Goal: Task Accomplishment & Management: Use online tool/utility

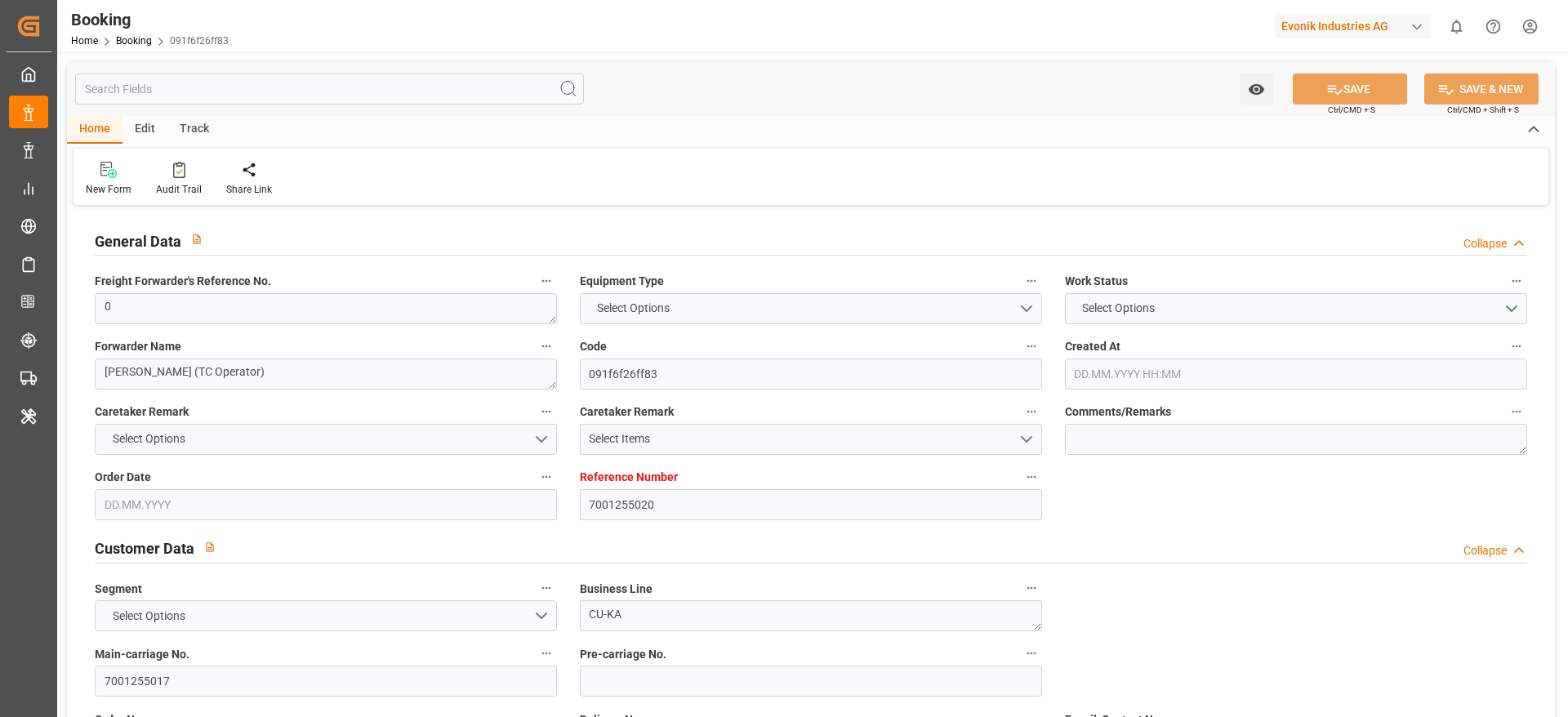
type textarea "0"
type textarea "[PERSON_NAME] (TC Operator)"
type input "091f6f26ff83"
type input "7001255020"
type textarea "CU-KA"
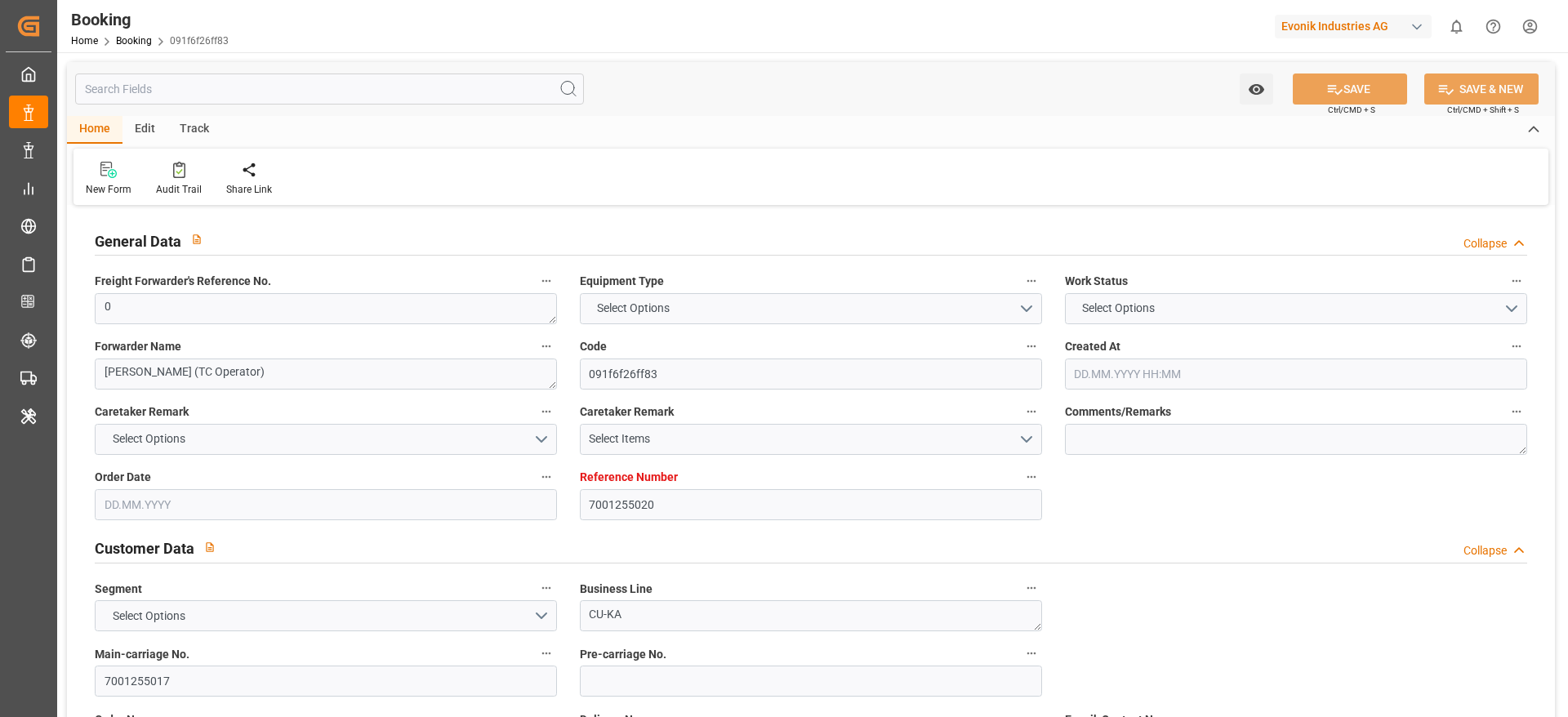
type input "7001255017"
type textarea "[EMAIL_ADDRESS][DOMAIN_NAME]"
type textarea "CIF"
type textarea "SANTA [PERSON_NAME]"
type textarea "3"
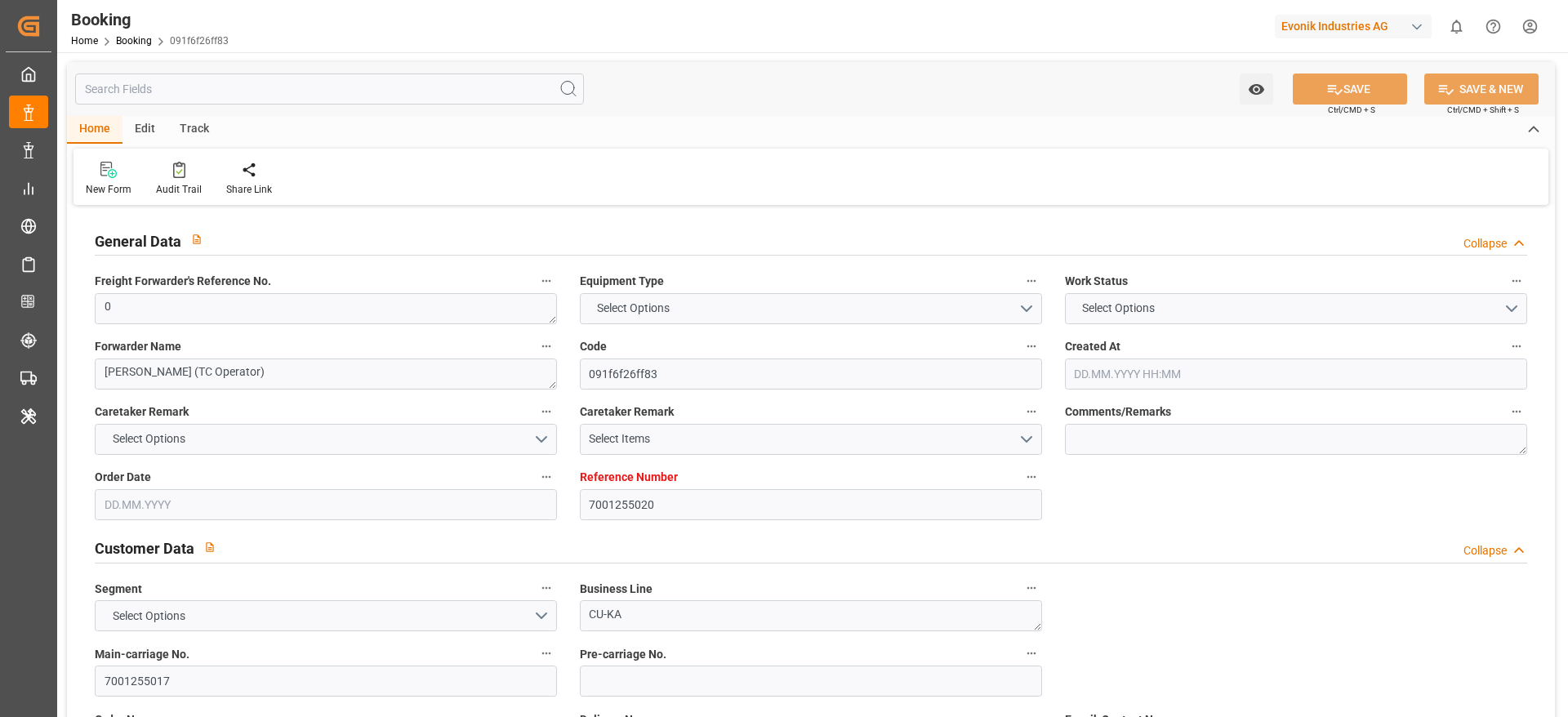
type textarea "Niederkassel"
type textarea "BGBU5134314"
type input "CMA CGM SAINT LAURENT"
type input "CMDU"
type input "[GEOGRAPHIC_DATA]"
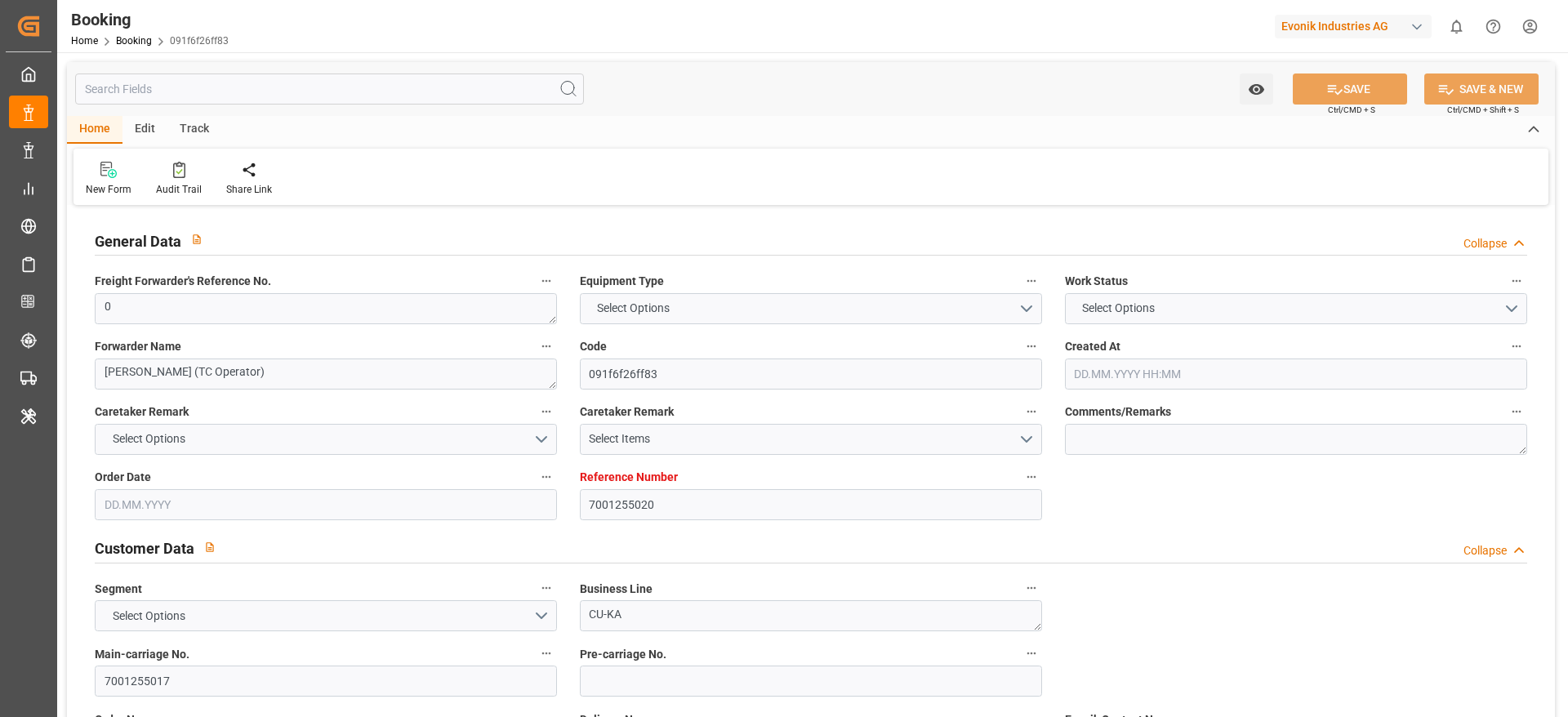
type input "Santa [PERSON_NAME]"
type input "[GEOGRAPHIC_DATA]"
type textarea "eta"
type textarea "INPUT_Evonik_Seeburger_IFTMIN_1003112792_20250903210141783.edi"
type textarea "NWC/[GEOGRAPHIC_DATA] [GEOGRAPHIC_DATA] Continent / [GEOGRAPHIC_DATA]-KA"
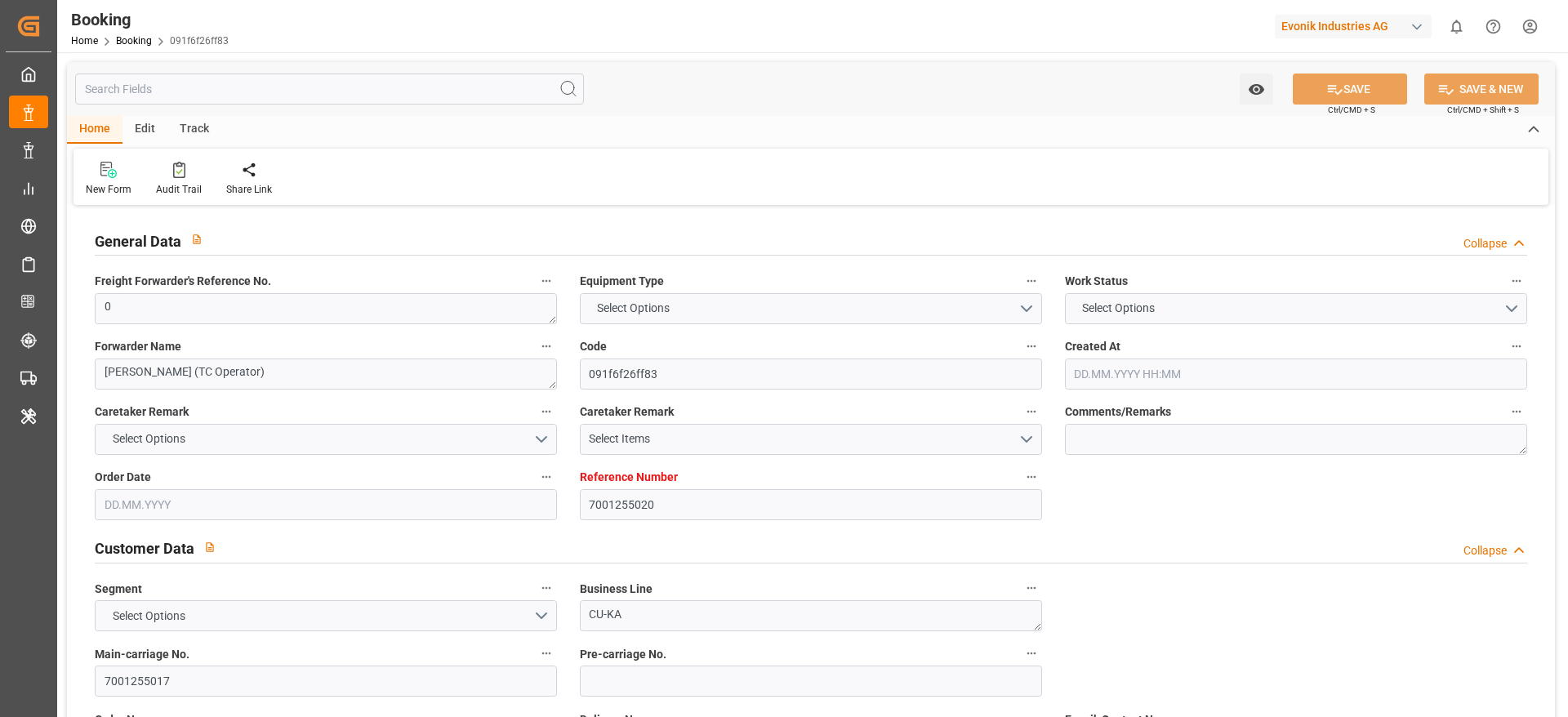
type textarea "INPUT_Evonik_Seeburger_IFTMIN_1003075478_20250821144350644.edi,INPUT_Evonik_See…"
type textarea "1003112792"
type textarea "Madhu T V"
type textarea "Pod-businessDivision-businessLine-"
type textarea "IFTMIN"
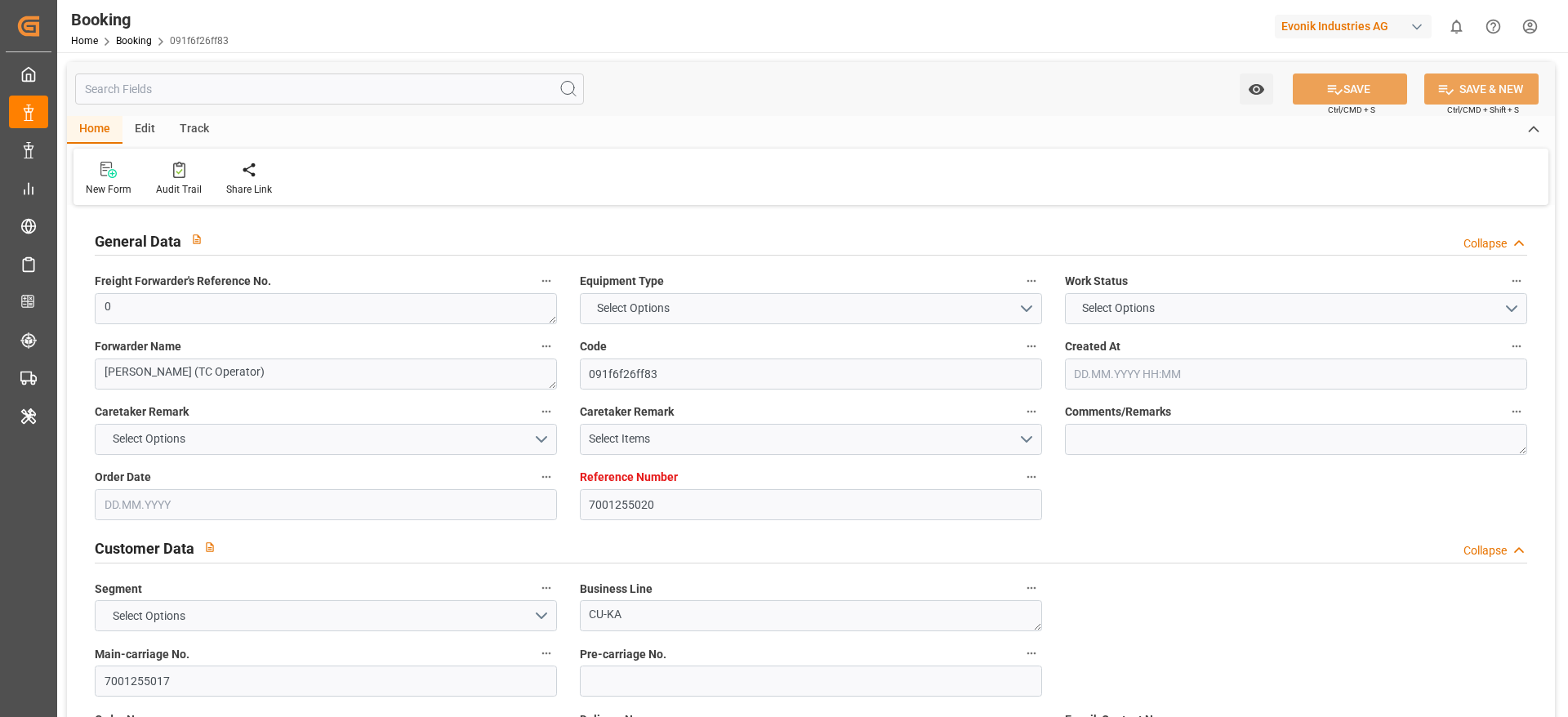
type textarea "a011t00000LcJC5AAN"
type textarea "Yes"
type input "7001255020"
type input "9709219"
type input "CMACGM"
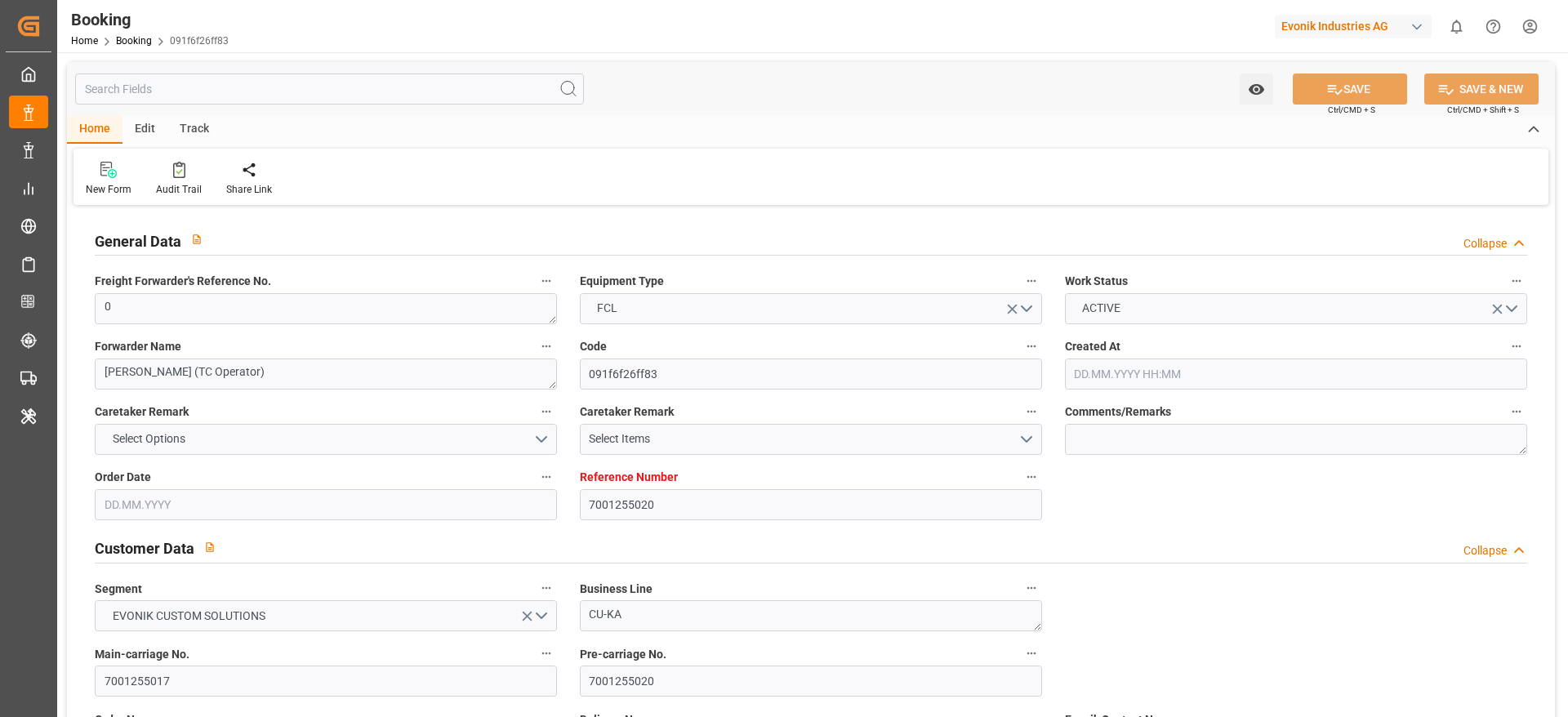
type input "CMA CGM Group"
type input "NLRTM"
type input "COSMR"
type input "FRLEH"
type input "0"
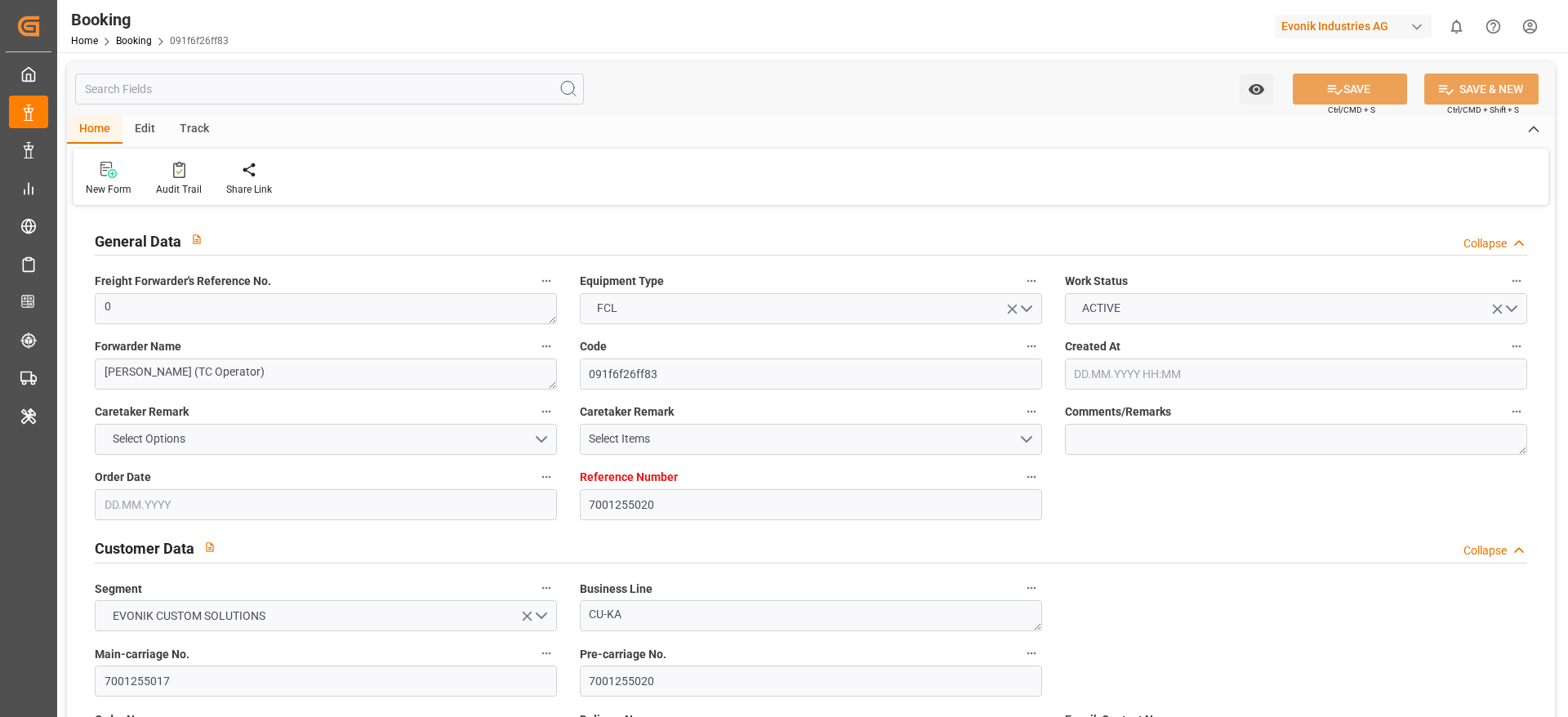
type input "[DATE] 12:55"
type input "[DATE]"
type input "[DATE] 00:00"
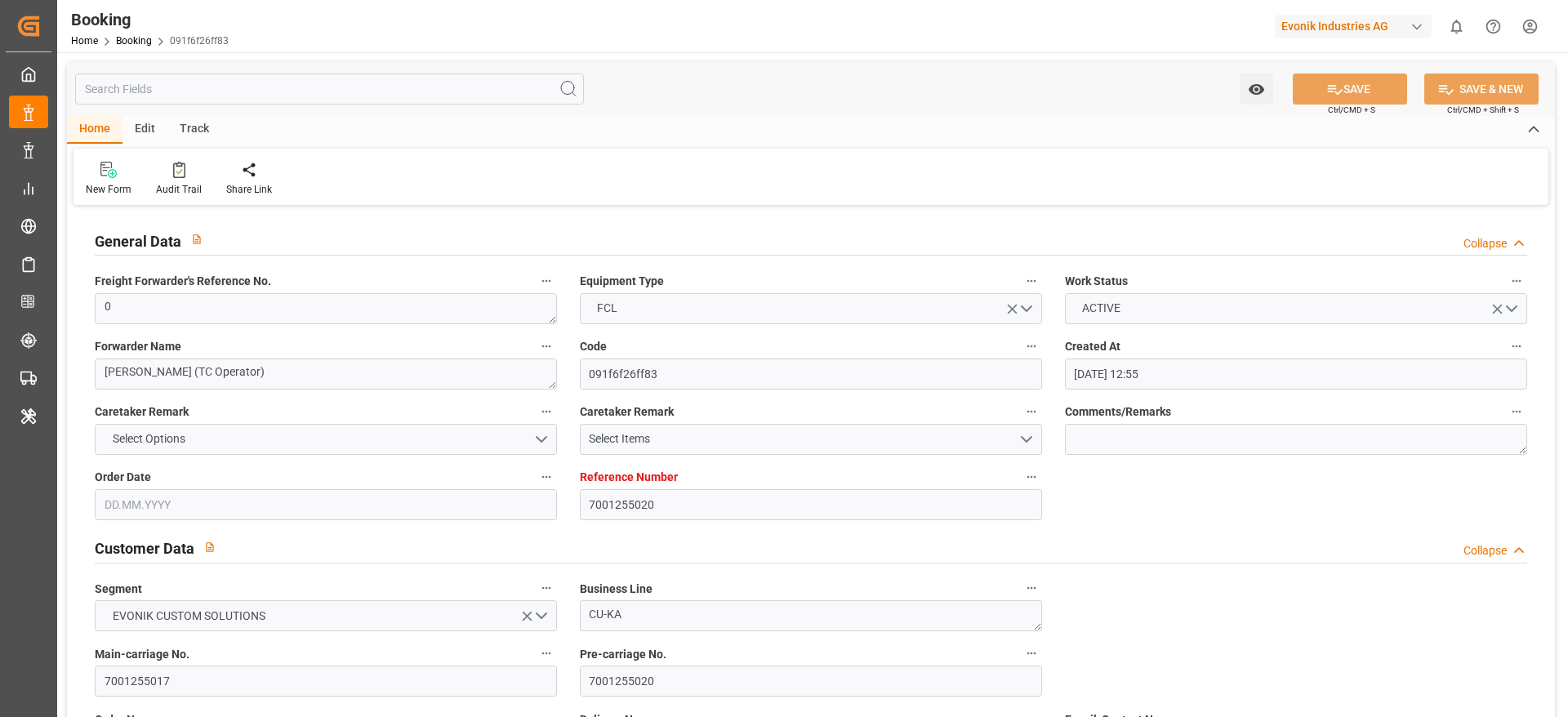
type input "[DATE] 00:00"
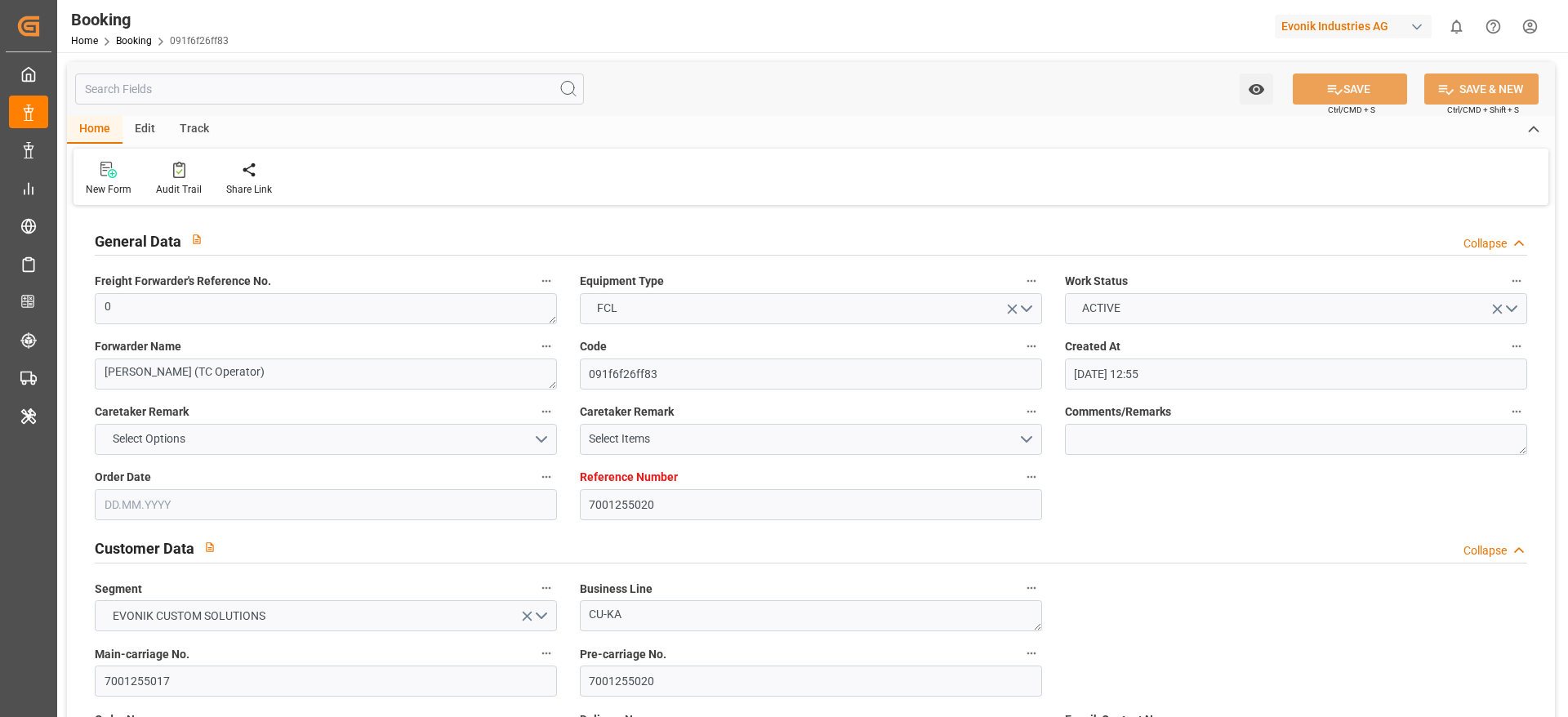
type input "[DATE] 00:00"
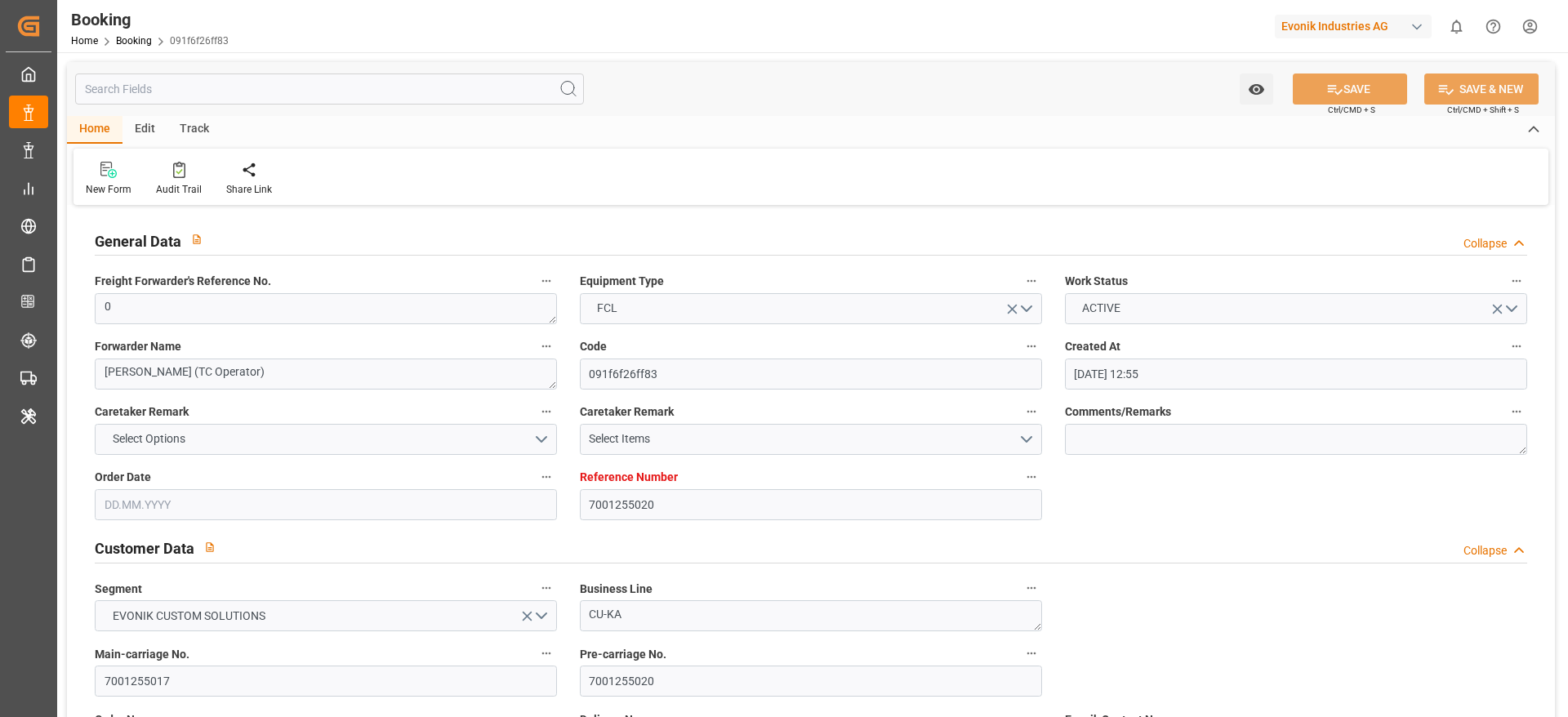
type input "[DATE]"
type input "[DATE] 09:16"
click at [189, 163] on div at bounding box center [179, 169] width 46 height 17
